Goal: Find specific page/section: Find specific page/section

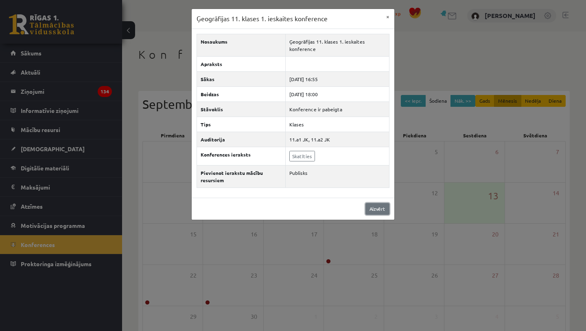
click at [374, 204] on link "Aizvērt" at bounding box center [378, 209] width 24 height 12
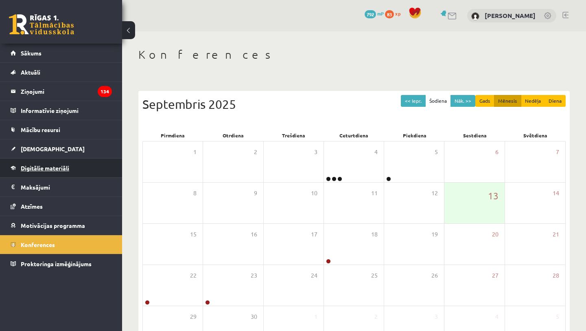
click at [45, 171] on link "Digitālie materiāli" at bounding box center [61, 167] width 101 height 19
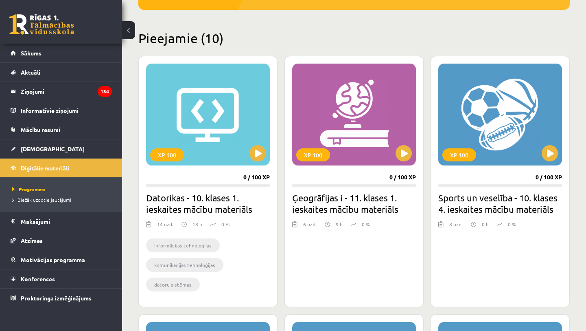
scroll to position [159, 0]
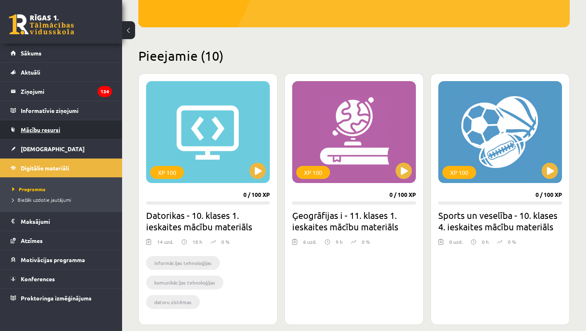
click at [80, 134] on link "Mācību resursi" at bounding box center [61, 129] width 101 height 19
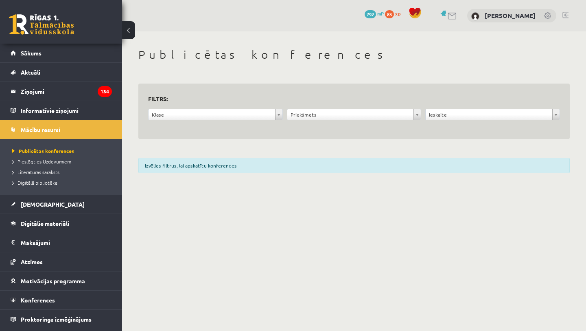
click at [283, 115] on div "Klase ***** ********" at bounding box center [215, 116] width 139 height 15
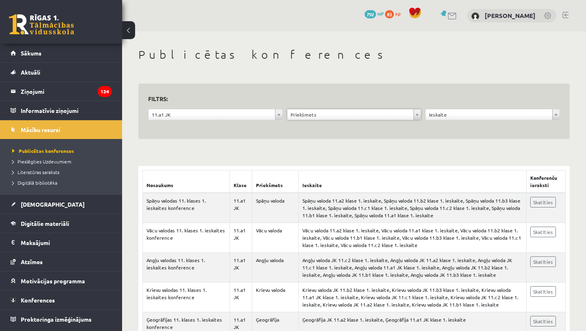
click at [59, 37] on div "0 Dāvanas 792 mP 83 xp" at bounding box center [61, 22] width 122 height 44
